Goal: Information Seeking & Learning: Check status

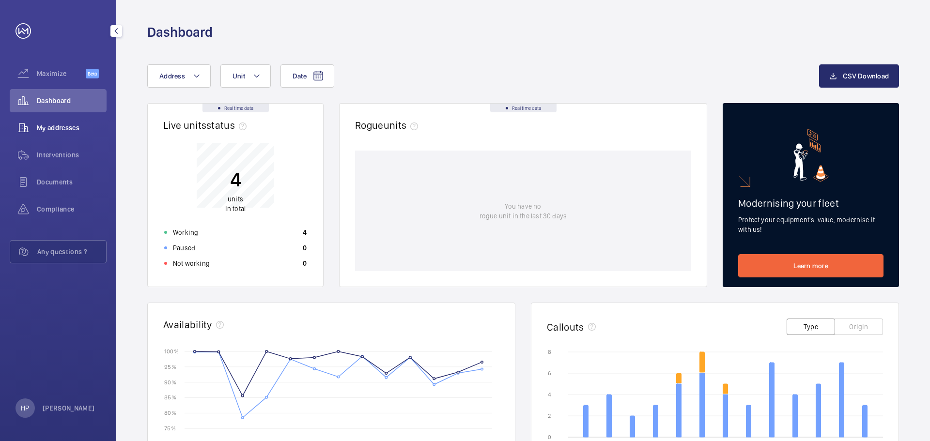
click at [68, 127] on span "My addresses" at bounding box center [72, 128] width 70 height 10
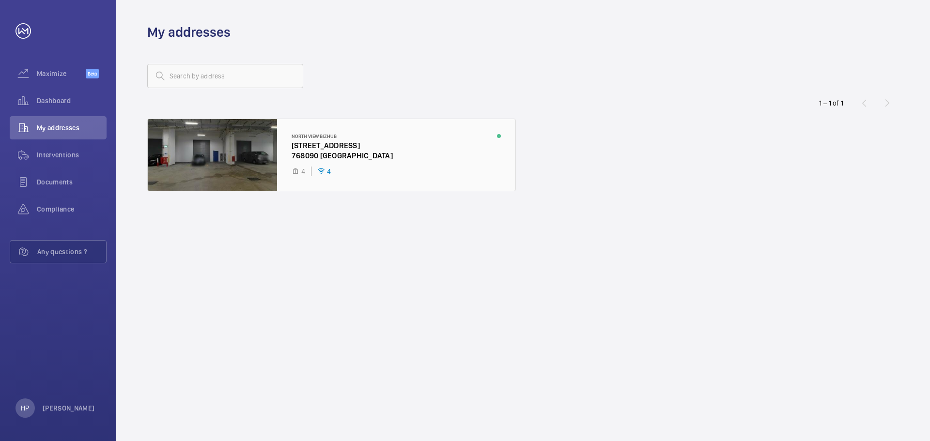
click at [209, 148] on div at bounding box center [332, 155] width 368 height 72
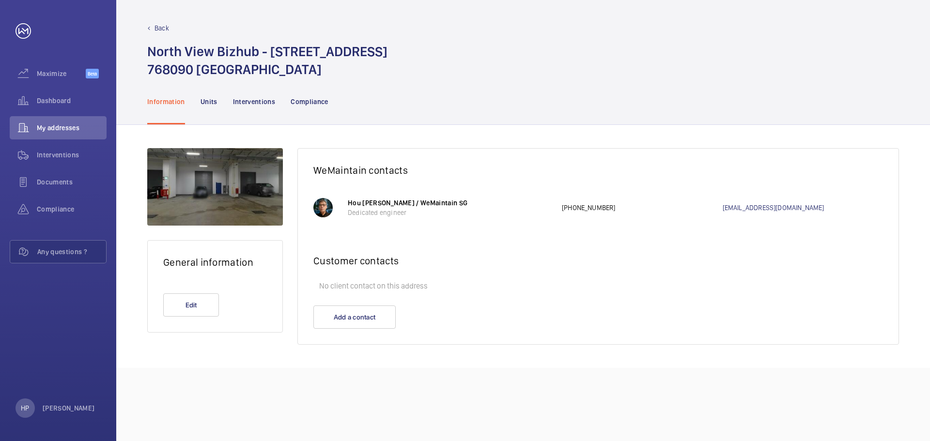
click at [325, 211] on div at bounding box center [322, 207] width 19 height 19
click at [62, 103] on span "Dashboard" at bounding box center [72, 101] width 70 height 10
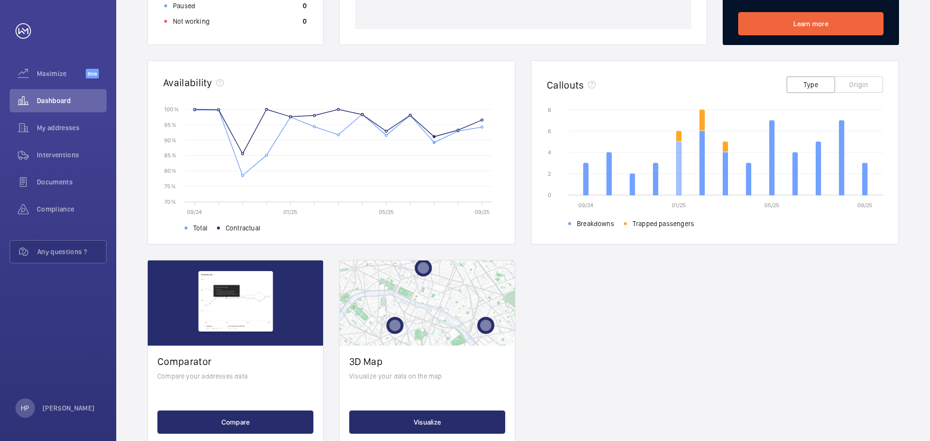
scroll to position [268, 0]
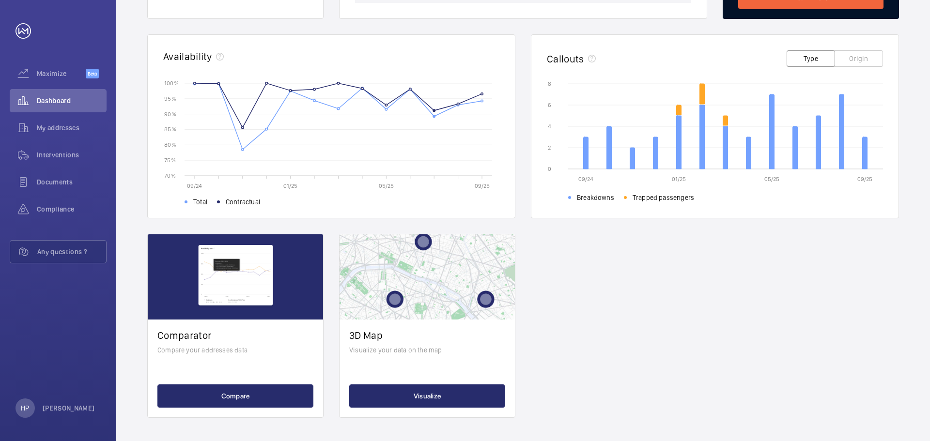
drag, startPoint x: 65, startPoint y: 407, endPoint x: 693, endPoint y: 303, distance: 637.0
click at [693, 303] on div "Real time data Live units status﻿ 4 units in total Working 4 Paused 0 Not worki…" at bounding box center [523, 126] width 752 height 583
click at [21, 409] on p "HP" at bounding box center [25, 409] width 8 height 10
click at [50, 361] on button "Settings" at bounding box center [43, 368] width 54 height 17
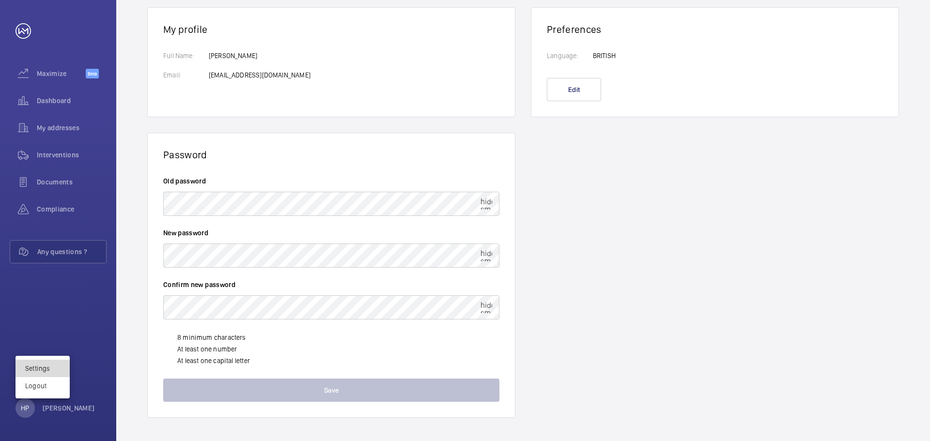
scroll to position [56, 0]
click at [249, 62] on div at bounding box center [465, 220] width 930 height 441
click at [228, 53] on p "[PERSON_NAME]" at bounding box center [260, 57] width 102 height 10
drag, startPoint x: 244, startPoint y: 57, endPoint x: 166, endPoint y: 50, distance: 78.3
click at [166, 50] on wm-front-card-body "Full Name: Email: [PERSON_NAME] [EMAIL_ADDRESS][DOMAIN_NAME]" at bounding box center [331, 76] width 367 height 81
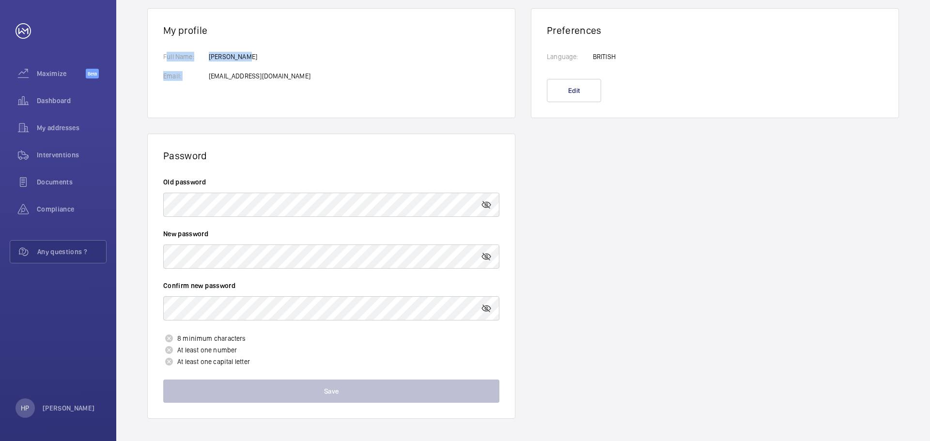
click at [285, 64] on div "[PERSON_NAME] [EMAIL_ADDRESS][DOMAIN_NAME]" at bounding box center [260, 71] width 102 height 39
click at [574, 92] on button "Edit" at bounding box center [574, 90] width 54 height 23
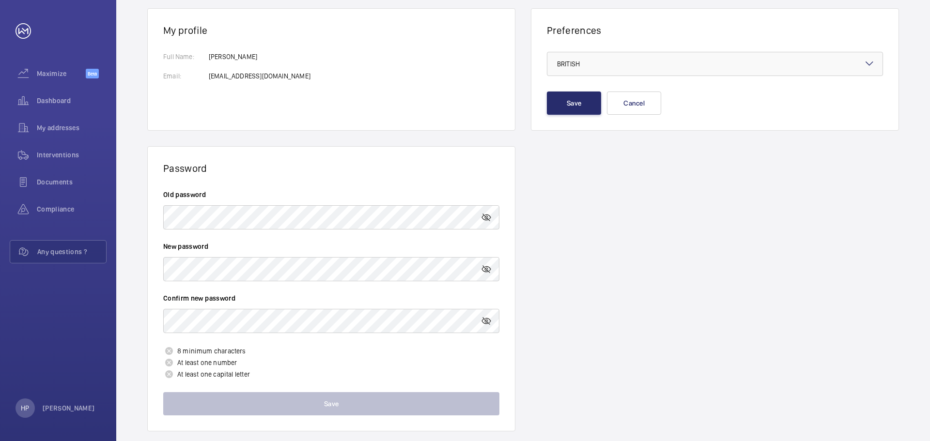
click at [311, 110] on wm-front-card-body "Full Name: Email: [PERSON_NAME] [EMAIL_ADDRESS][DOMAIN_NAME]" at bounding box center [331, 83] width 367 height 94
click at [657, 104] on button "Cancel" at bounding box center [634, 103] width 54 height 23
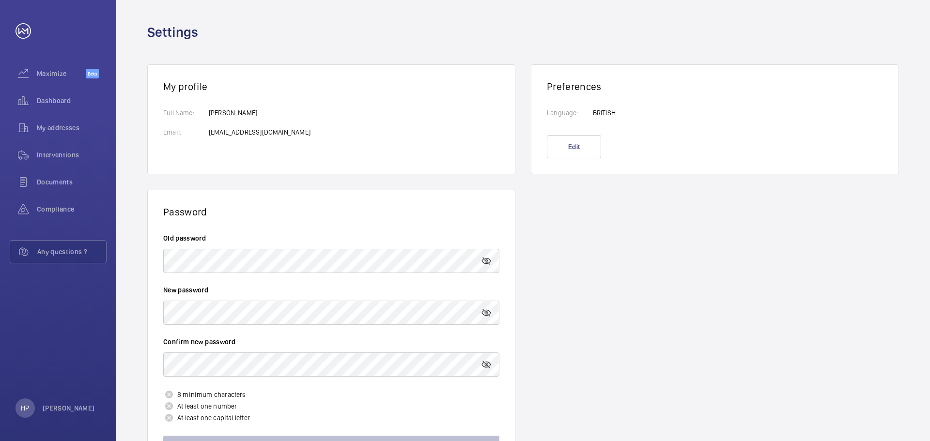
scroll to position [57, 0]
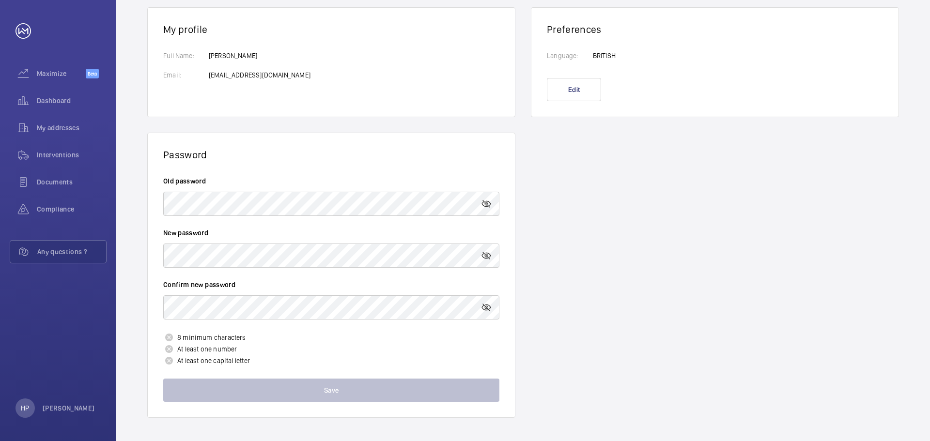
click at [239, 57] on p "[PERSON_NAME]" at bounding box center [260, 56] width 102 height 10
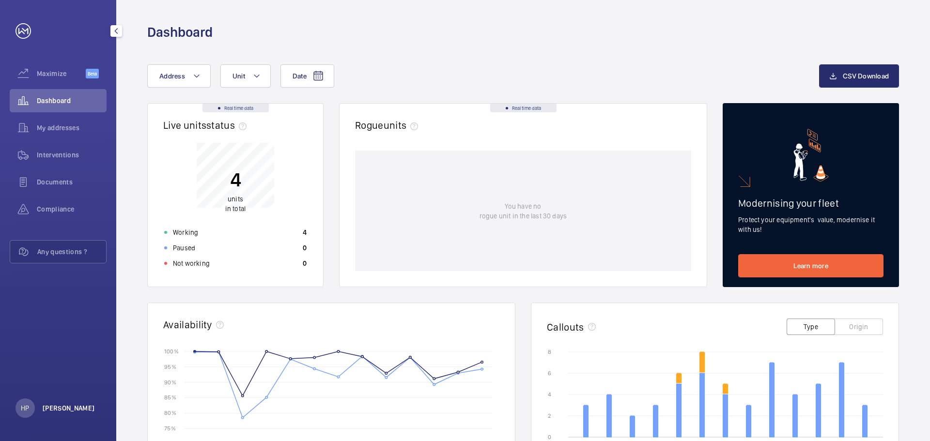
drag, startPoint x: 59, startPoint y: 405, endPoint x: 45, endPoint y: 408, distance: 14.3
click at [45, 408] on p "[PERSON_NAME]" at bounding box center [69, 409] width 52 height 10
click at [28, 406] on div at bounding box center [465, 220] width 930 height 441
click at [51, 404] on p "[PERSON_NAME]" at bounding box center [69, 409] width 52 height 10
click at [57, 367] on span "Settings" at bounding box center [42, 369] width 35 height 10
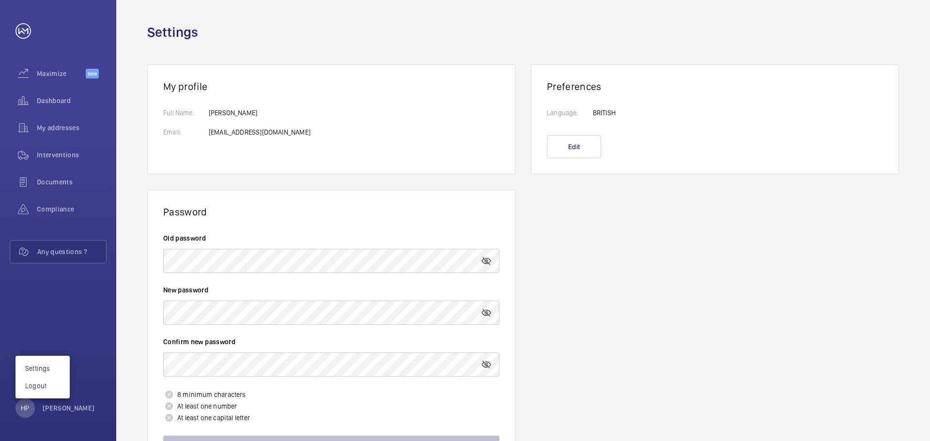
click at [63, 298] on div at bounding box center [465, 220] width 930 height 441
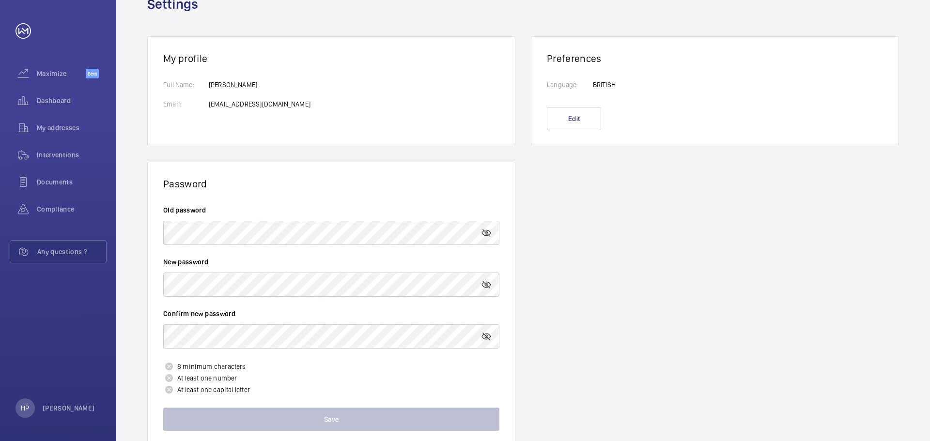
scroll to position [57, 0]
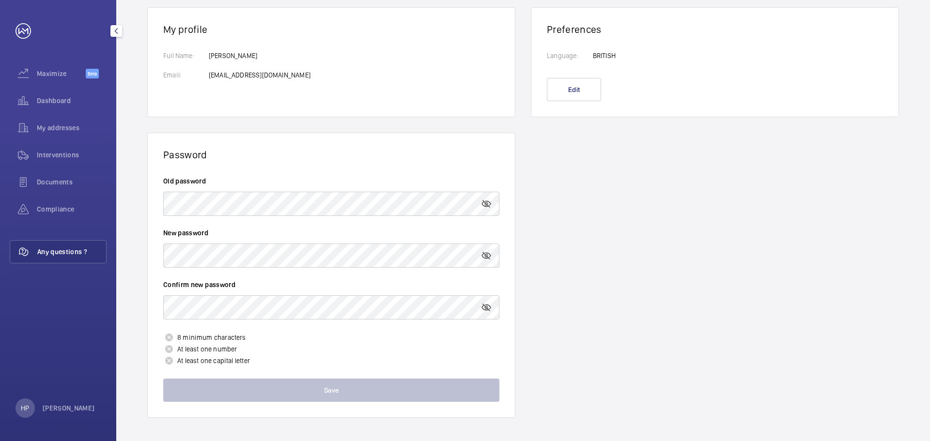
click at [45, 255] on span "Any questions ?" at bounding box center [71, 252] width 69 height 10
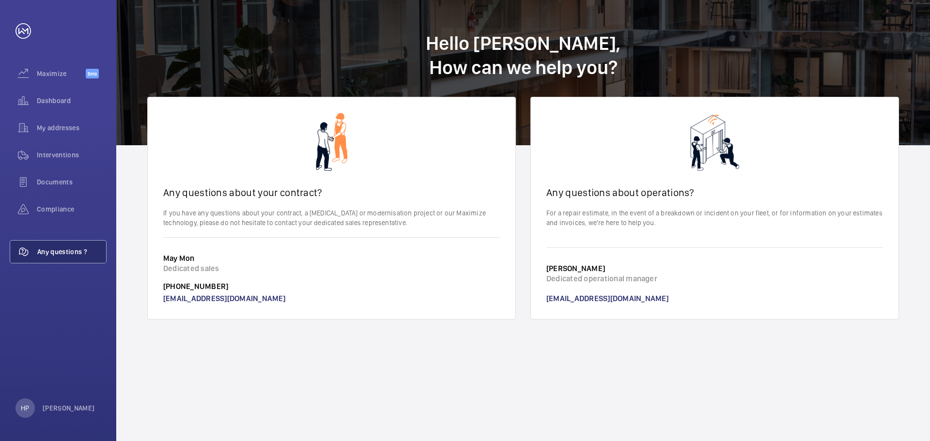
click at [667, 245] on wm-front-card-body "Any questions about operations? For a repair estimate, in the event of a breakd…" at bounding box center [715, 217] width 368 height 61
click at [585, 297] on link "support-sg@wemaintain.com" at bounding box center [607, 298] width 123 height 9
click at [614, 297] on link "support-sg@wemaintain.com" at bounding box center [607, 298] width 123 height 9
click at [63, 249] on span "Any questions ?" at bounding box center [71, 252] width 69 height 10
click at [52, 408] on p "[PERSON_NAME]" at bounding box center [69, 409] width 52 height 10
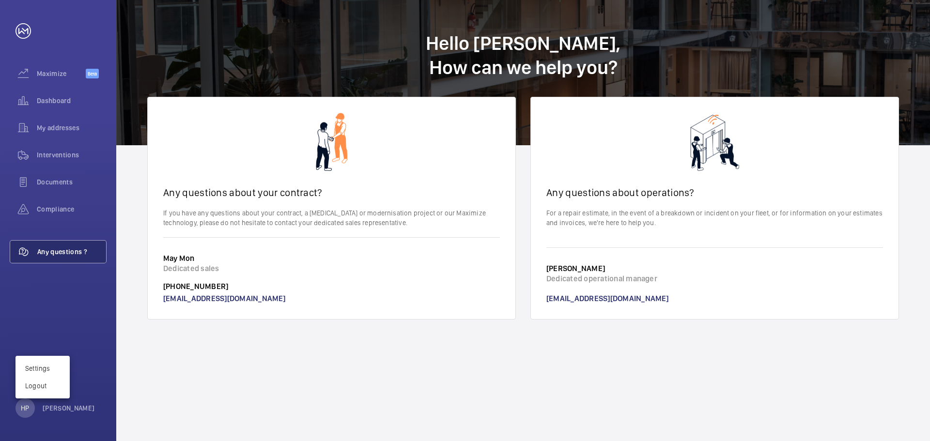
click at [206, 377] on div at bounding box center [465, 220] width 930 height 441
click at [29, 400] on div "HP" at bounding box center [25, 408] width 19 height 19
click at [61, 99] on div at bounding box center [465, 220] width 930 height 441
click at [61, 99] on span "Dashboard" at bounding box center [72, 101] width 70 height 10
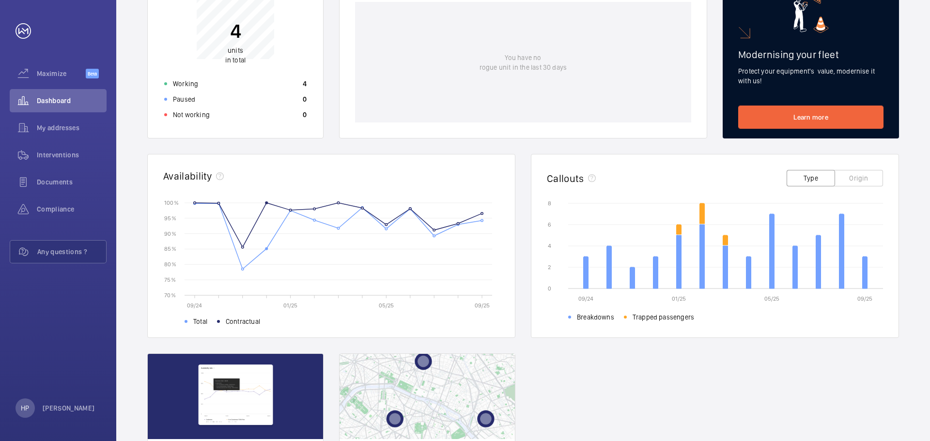
scroll to position [123, 0]
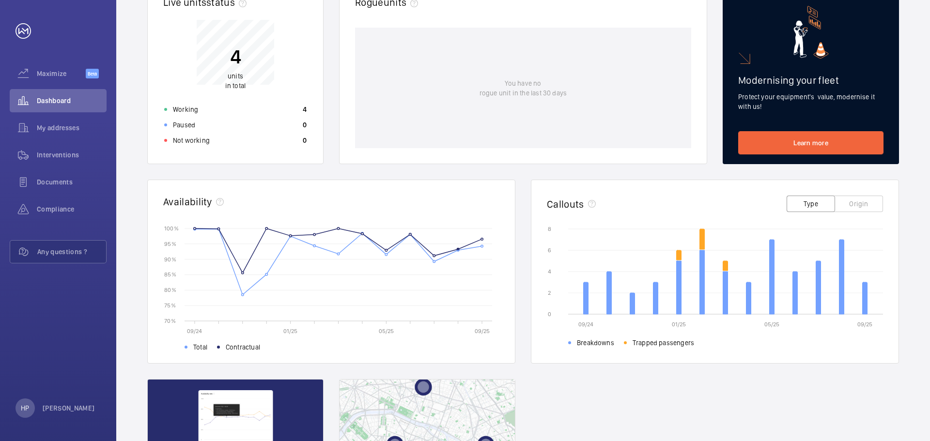
click at [821, 204] on button "Type" at bounding box center [811, 204] width 48 height 16
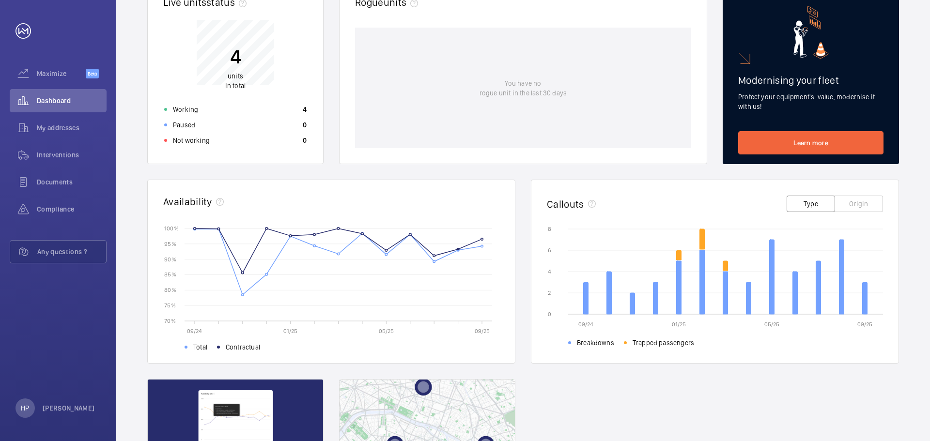
click at [850, 207] on button "Origin" at bounding box center [859, 204] width 48 height 16
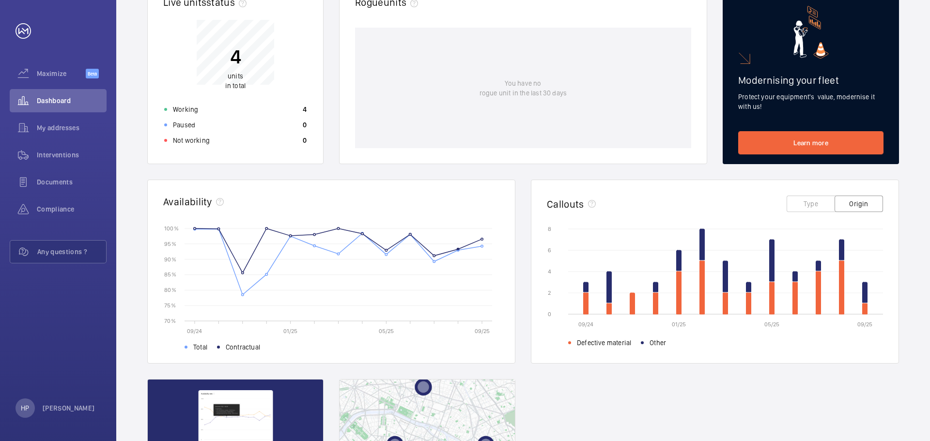
click at [819, 200] on button "Type" at bounding box center [811, 204] width 48 height 16
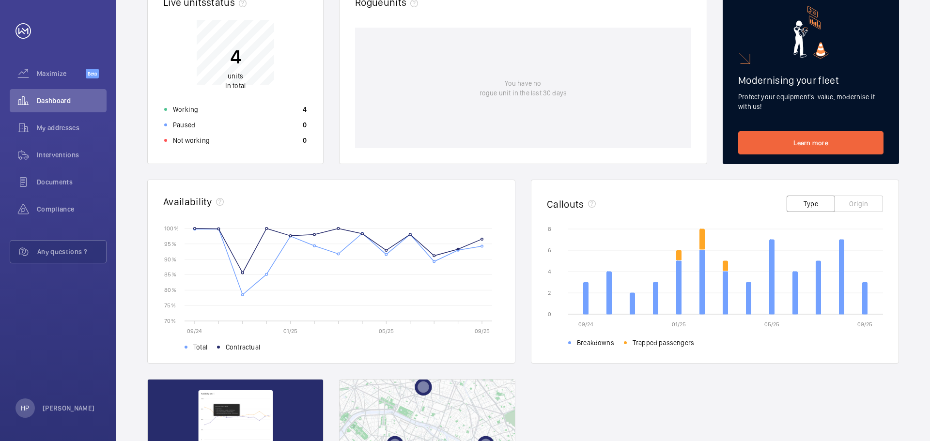
click at [862, 206] on button "Origin" at bounding box center [859, 204] width 48 height 16
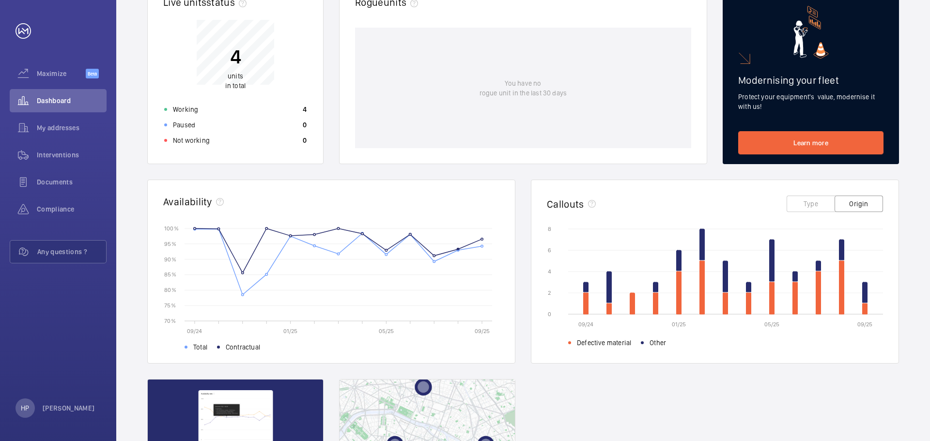
click at [799, 201] on button "Type" at bounding box center [811, 204] width 48 height 16
